Goal: Information Seeking & Learning: Learn about a topic

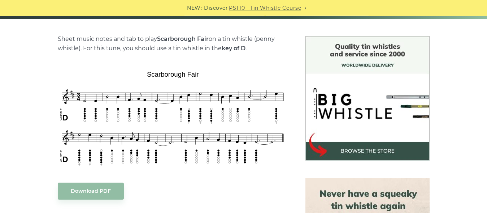
scroll to position [184, 0]
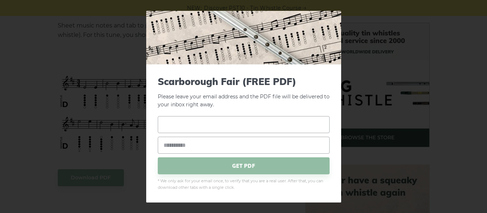
click at [199, 123] on input "text" at bounding box center [244, 124] width 172 height 17
type input "*"
type input "**********"
click at [206, 147] on input "email" at bounding box center [244, 144] width 172 height 17
type input "**********"
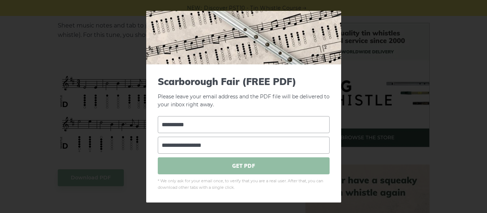
click at [253, 163] on span "GET PDF" at bounding box center [244, 165] width 172 height 17
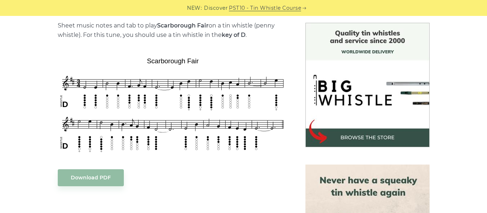
scroll to position [0, 0]
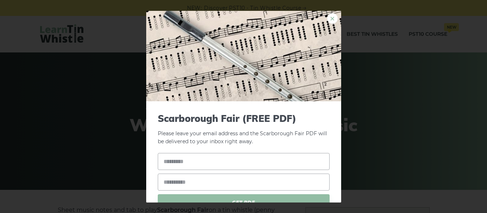
click at [328, 18] on link "×" at bounding box center [332, 18] width 11 height 11
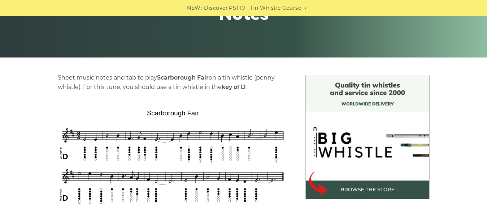
scroll to position [74, 0]
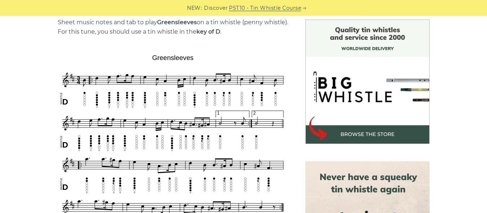
scroll to position [295, 0]
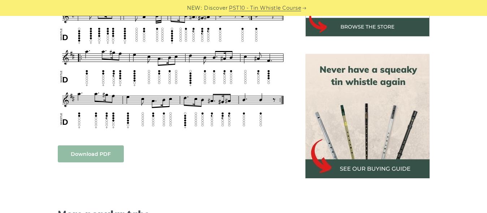
click at [87, 154] on link "Download PDF" at bounding box center [91, 153] width 66 height 17
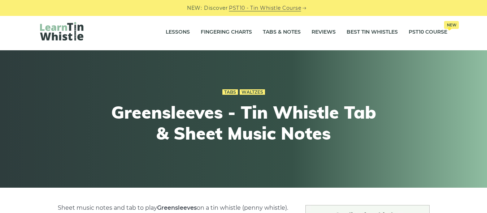
scroll to position [0, 0]
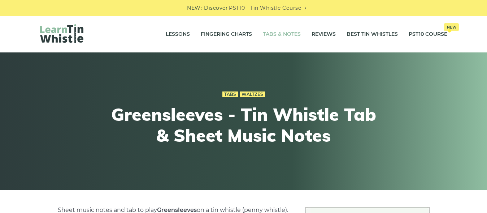
click at [280, 31] on link "Tabs & Notes" at bounding box center [282, 34] width 38 height 18
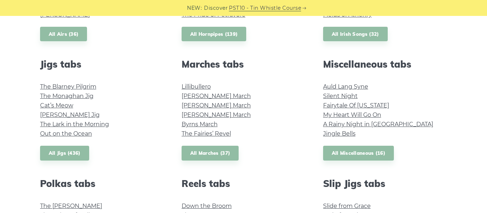
scroll to position [368, 0]
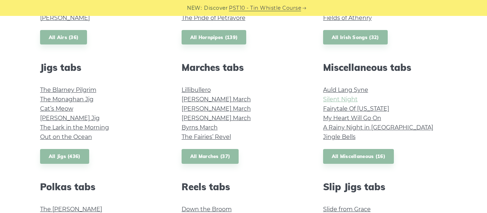
click at [341, 99] on link "Silent Night" at bounding box center [340, 99] width 35 height 7
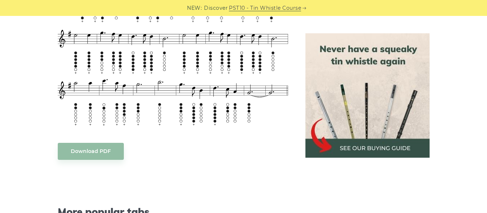
scroll to position [515, 0]
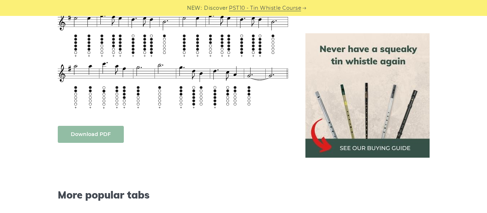
click at [101, 132] on link "Download PDF" at bounding box center [91, 134] width 66 height 17
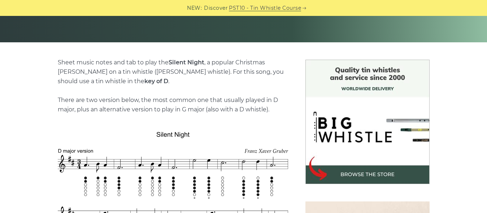
scroll to position [0, 0]
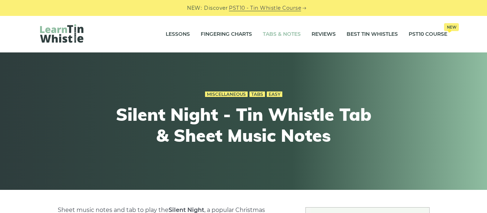
click at [275, 30] on link "Tabs & Notes" at bounding box center [282, 34] width 38 height 18
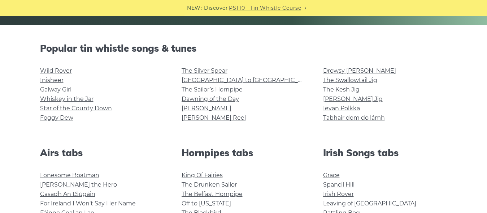
scroll to position [110, 0]
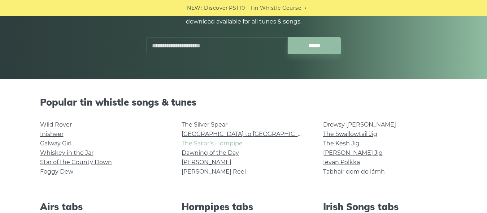
click at [231, 143] on link "The Sailor’s Hornpipe" at bounding box center [212, 143] width 61 height 7
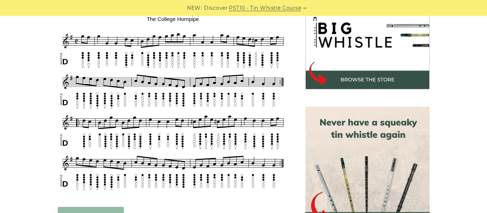
scroll to position [184, 0]
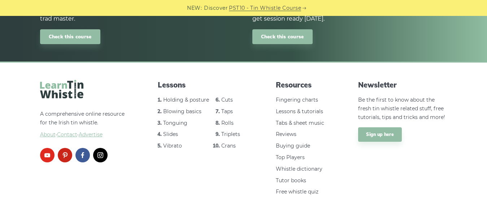
scroll to position [902, 0]
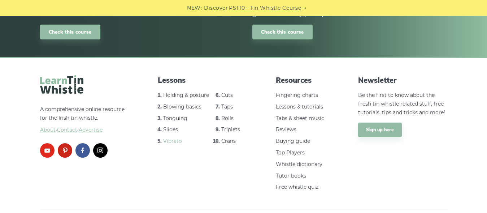
click at [170, 138] on link "Vibrato" at bounding box center [172, 141] width 19 height 6
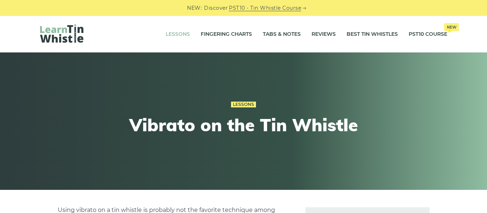
click at [170, 33] on link "Lessons" at bounding box center [178, 34] width 24 height 18
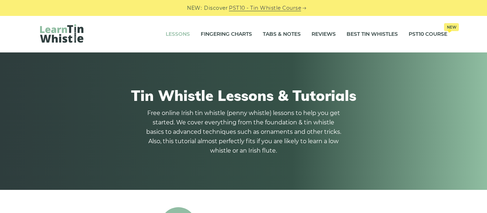
click at [66, 32] on img at bounding box center [61, 33] width 43 height 18
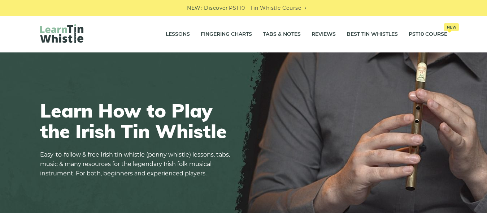
click at [75, 32] on img at bounding box center [61, 33] width 43 height 18
click at [177, 32] on link "Lessons" at bounding box center [178, 34] width 24 height 18
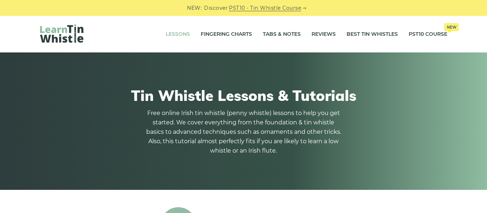
click at [69, 36] on img at bounding box center [61, 33] width 43 height 18
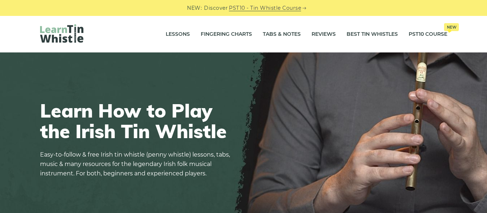
click at [428, 177] on div "Learn How to Play the Irish Tin Whistle Easy-to-follow & free Irish tin whistle…" at bounding box center [244, 143] width 442 height 120
click at [360, 31] on link "Best Tin Whistles" at bounding box center [371, 34] width 51 height 18
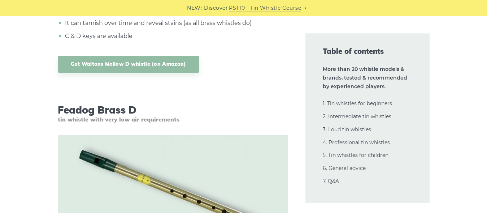
scroll to position [1583, 0]
click at [368, 114] on link "2. Intermediate tin whistles" at bounding box center [357, 116] width 69 height 6
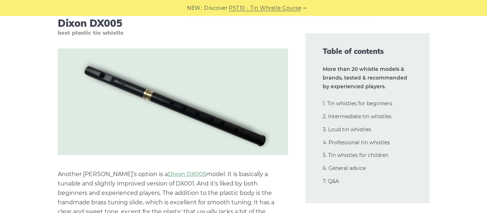
scroll to position [4222, 0]
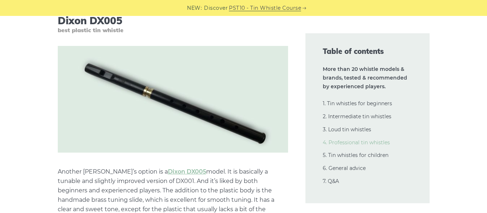
click at [378, 140] on link "4. Professional tin whistles" at bounding box center [356, 142] width 67 height 6
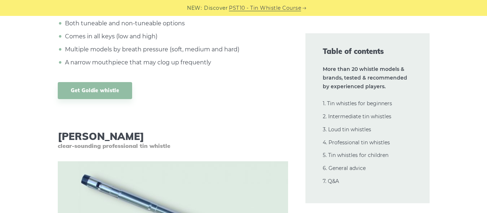
scroll to position [10551, 0]
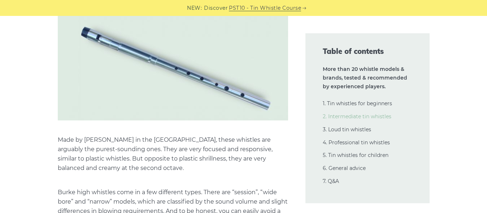
click at [352, 114] on link "2. Intermediate tin whistles" at bounding box center [357, 116] width 69 height 6
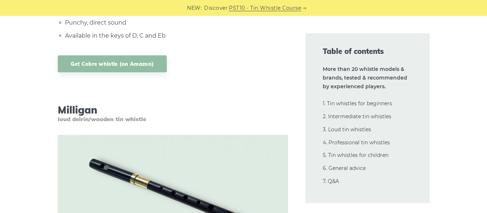
scroll to position [8972, 0]
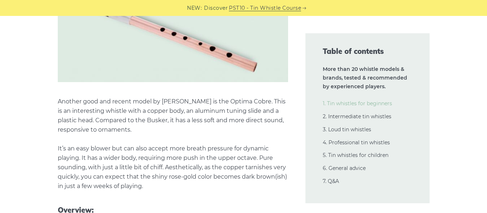
click at [355, 101] on link "1. Tin whistles for beginners" at bounding box center [357, 103] width 69 height 6
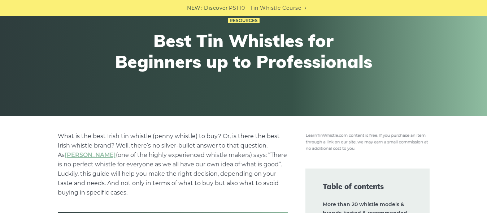
scroll to position [0, 0]
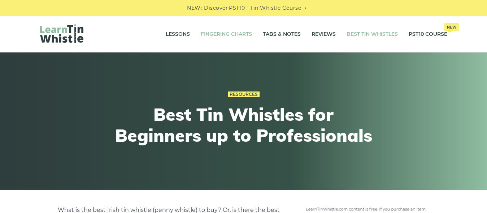
click at [222, 33] on link "Fingering Charts" at bounding box center [226, 34] width 51 height 18
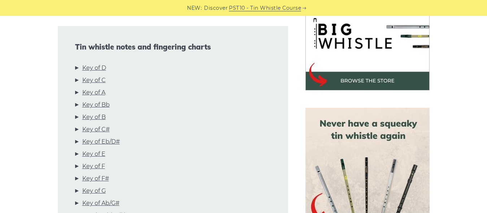
scroll to position [258, 0]
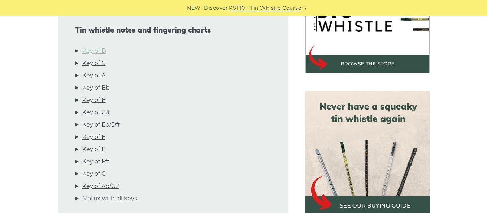
click at [99, 48] on link "Key of D" at bounding box center [94, 50] width 24 height 9
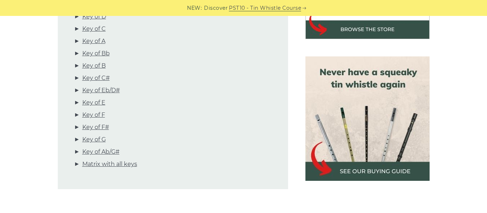
scroll to position [241, 0]
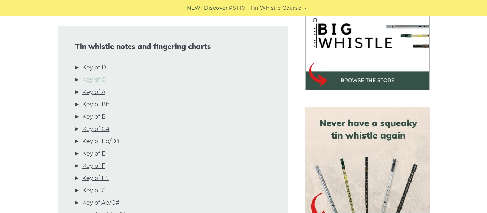
drag, startPoint x: 96, startPoint y: 78, endPoint x: 165, endPoint y: 86, distance: 69.7
click at [96, 78] on link "Key of C" at bounding box center [93, 79] width 23 height 9
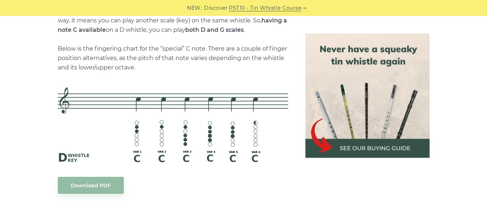
scroll to position [1623, 0]
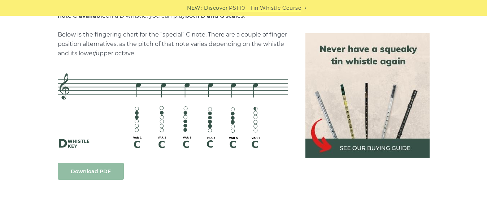
click at [87, 169] on link "Download PDF" at bounding box center [91, 170] width 66 height 17
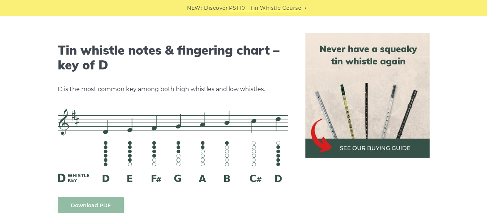
scroll to position [1108, 0]
click at [84, 202] on link "Download PDF" at bounding box center [91, 205] width 66 height 17
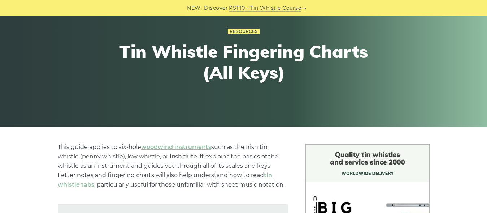
scroll to position [0, 0]
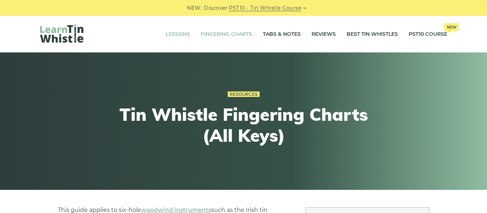
click at [175, 31] on link "Lessons" at bounding box center [178, 34] width 24 height 18
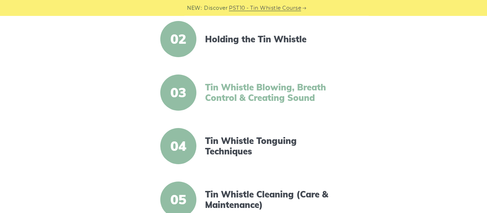
scroll to position [258, 0]
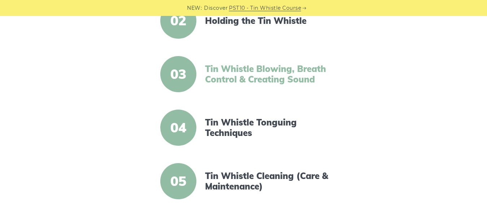
click at [233, 67] on link "Tin Whistle Blowing, Breath Control & Creating Sound" at bounding box center [267, 74] width 124 height 21
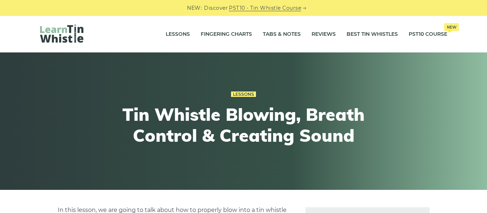
click at [62, 32] on img at bounding box center [61, 33] width 43 height 18
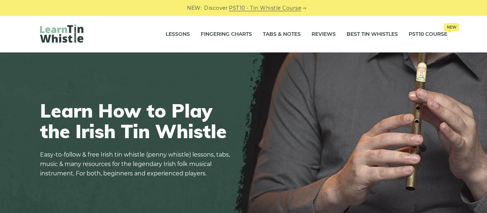
click at [347, 62] on img at bounding box center [243, 142] width 487 height 180
click at [26, 32] on div "Lessons Fingering Charts Tabs & Notes Reviews Best Tin Whistles PST10 Course Ne…" at bounding box center [244, 34] width 442 height 36
click at [281, 82] on img at bounding box center [243, 142] width 487 height 180
